Goal: Transaction & Acquisition: Purchase product/service

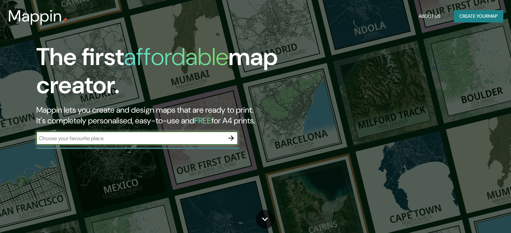
click at [161, 135] on input "text" at bounding box center [130, 139] width 188 height 8
type input "I"
type input "[GEOGRAPHIC_DATA]"
click at [232, 139] on icon "button" at bounding box center [230, 138] width 5 height 5
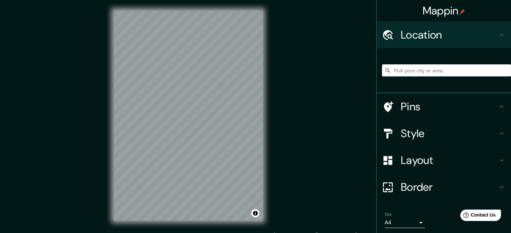
click at [280, 137] on div "Mappin Location Pins Style Layout Border Choose a border. Hint : you can make l…" at bounding box center [255, 121] width 511 height 242
click at [407, 131] on h4 "Style" at bounding box center [449, 133] width 97 height 13
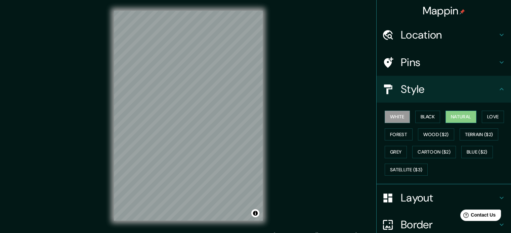
click at [456, 118] on button "Natural" at bounding box center [460, 117] width 31 height 12
click at [273, 69] on div "© Mapbox © OpenStreetMap Improve this map" at bounding box center [188, 116] width 170 height 232
click at [484, 116] on button "Love" at bounding box center [493, 117] width 22 height 12
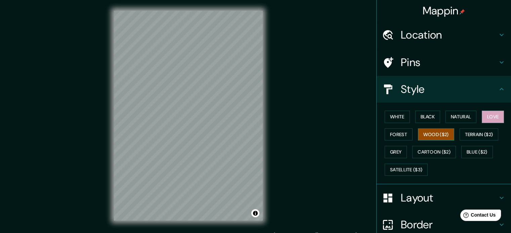
click at [424, 133] on button "Wood ($2)" at bounding box center [436, 135] width 36 height 12
click at [399, 135] on button "Forest" at bounding box center [399, 135] width 28 height 12
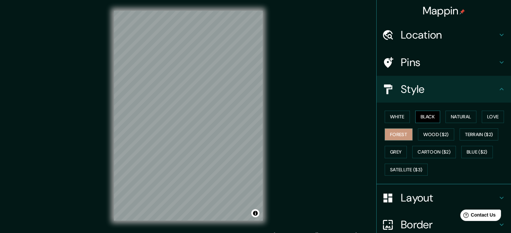
click at [429, 115] on button "Black" at bounding box center [427, 117] width 25 height 12
click at [458, 113] on button "Natural" at bounding box center [460, 117] width 31 height 12
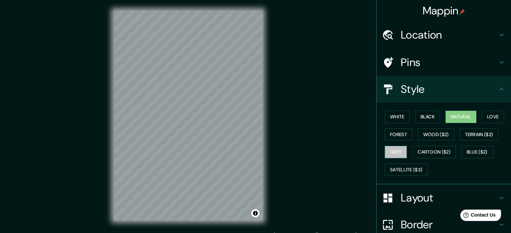
click at [391, 153] on button "Grey" at bounding box center [396, 152] width 22 height 12
click at [451, 116] on button "Natural" at bounding box center [460, 117] width 31 height 12
click at [421, 64] on h4 "Pins" at bounding box center [449, 62] width 97 height 13
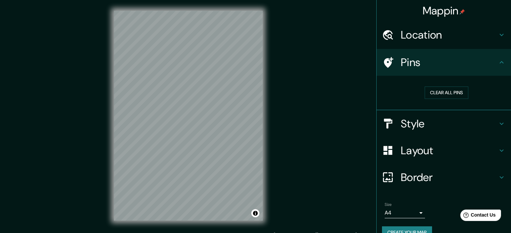
click at [406, 128] on h4 "Style" at bounding box center [449, 123] width 97 height 13
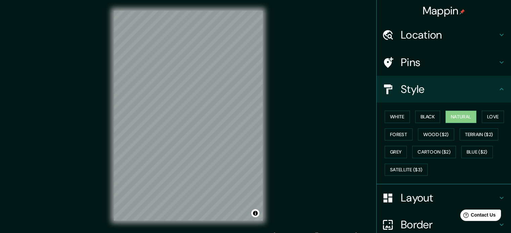
click at [423, 94] on h4 "Style" at bounding box center [449, 89] width 97 height 13
click at [420, 71] on div "Pins" at bounding box center [443, 62] width 134 height 27
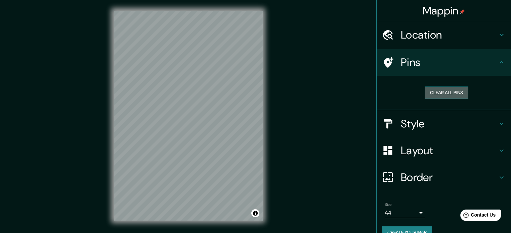
click at [433, 92] on button "Clear all pins" at bounding box center [447, 93] width 44 height 12
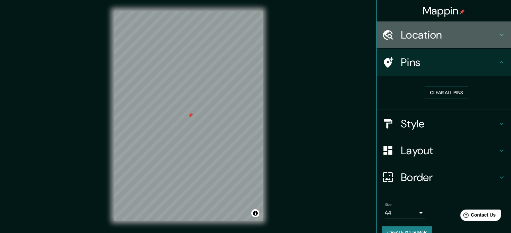
click at [426, 38] on h4 "Location" at bounding box center [449, 34] width 97 height 13
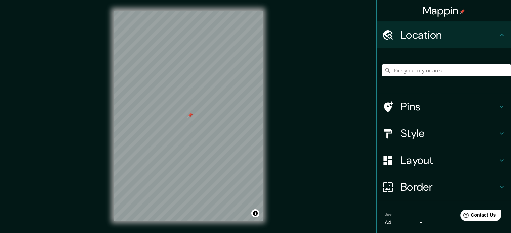
click at [425, 33] on h4 "Location" at bounding box center [449, 34] width 97 height 13
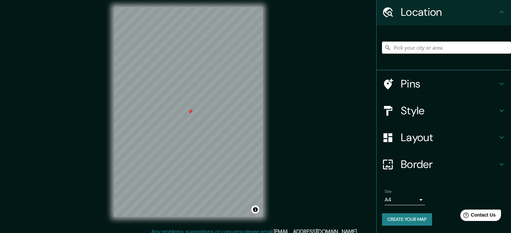
scroll to position [9, 0]
